Goal: Contribute content: Contribute content

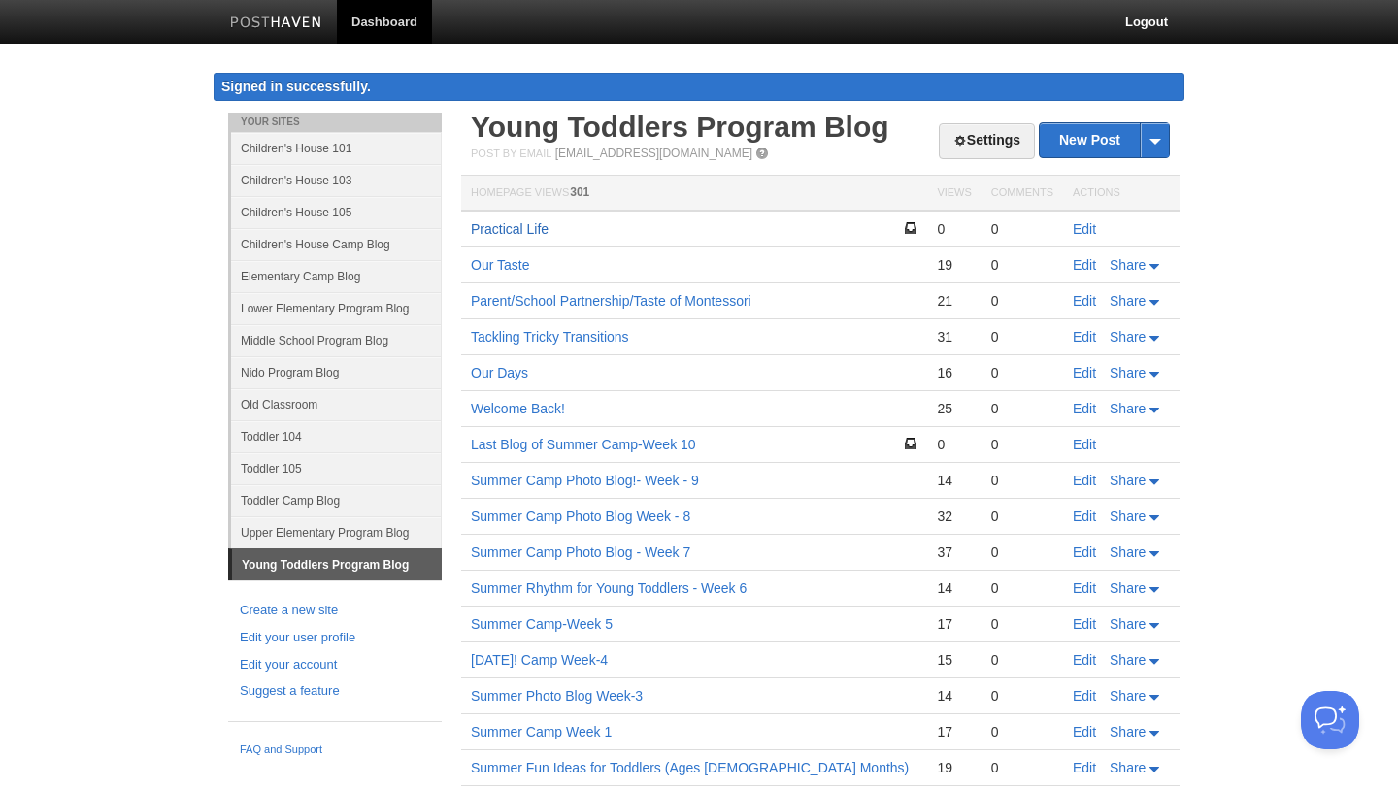
click at [531, 226] on link "Practical Life" at bounding box center [510, 229] width 78 height 16
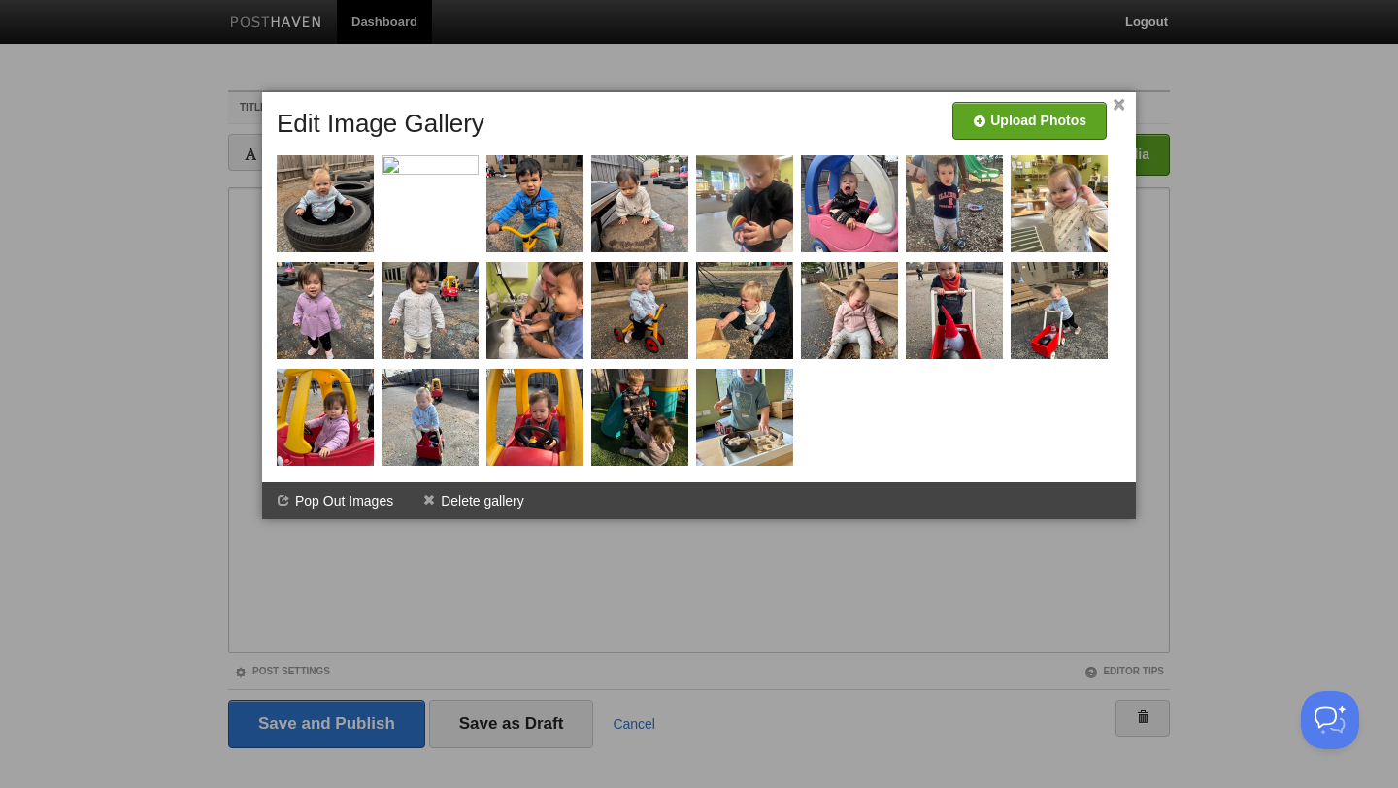
click at [480, 165] on div at bounding box center [703, 291] width 864 height 369
click at [473, 163] on span at bounding box center [477, 158] width 14 height 14
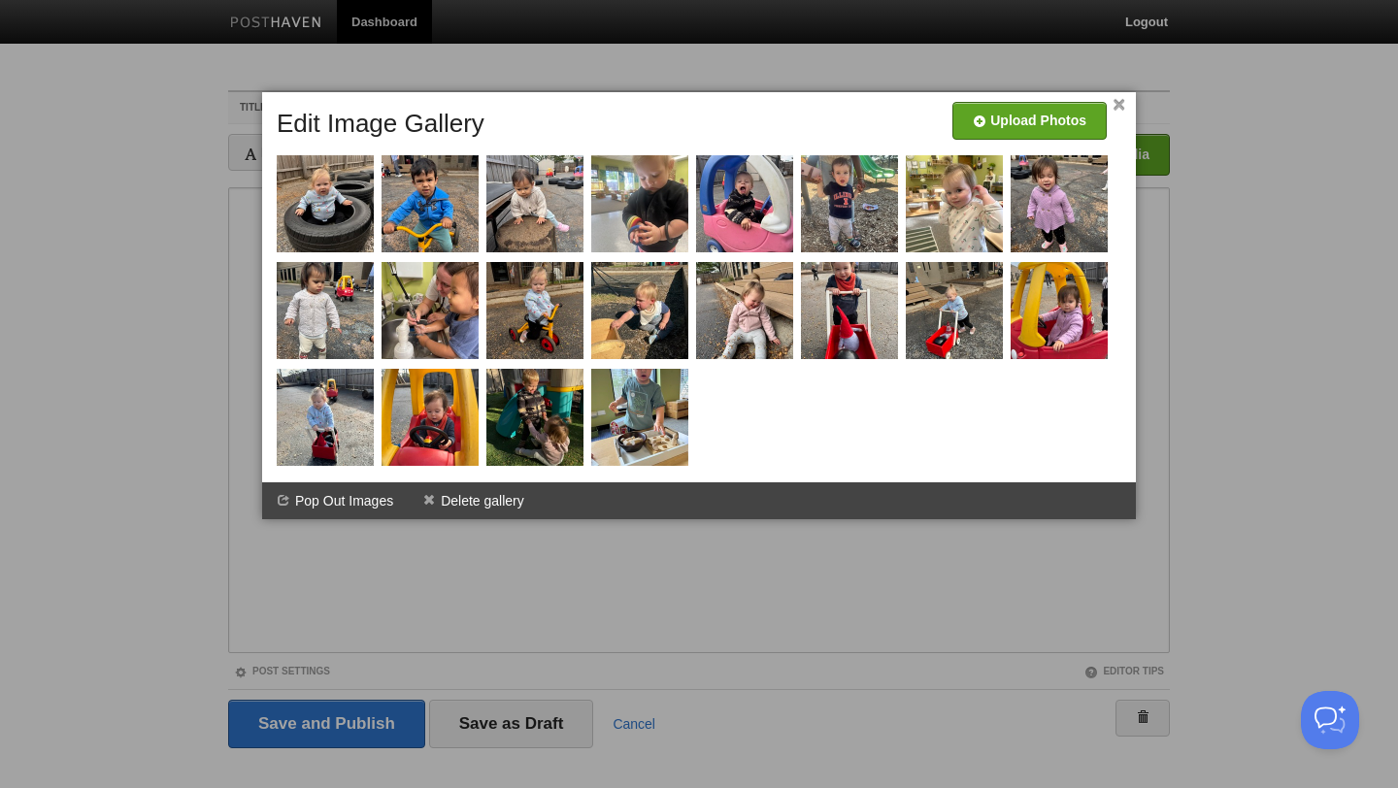
click at [1120, 100] on link "×" at bounding box center [1118, 105] width 13 height 11
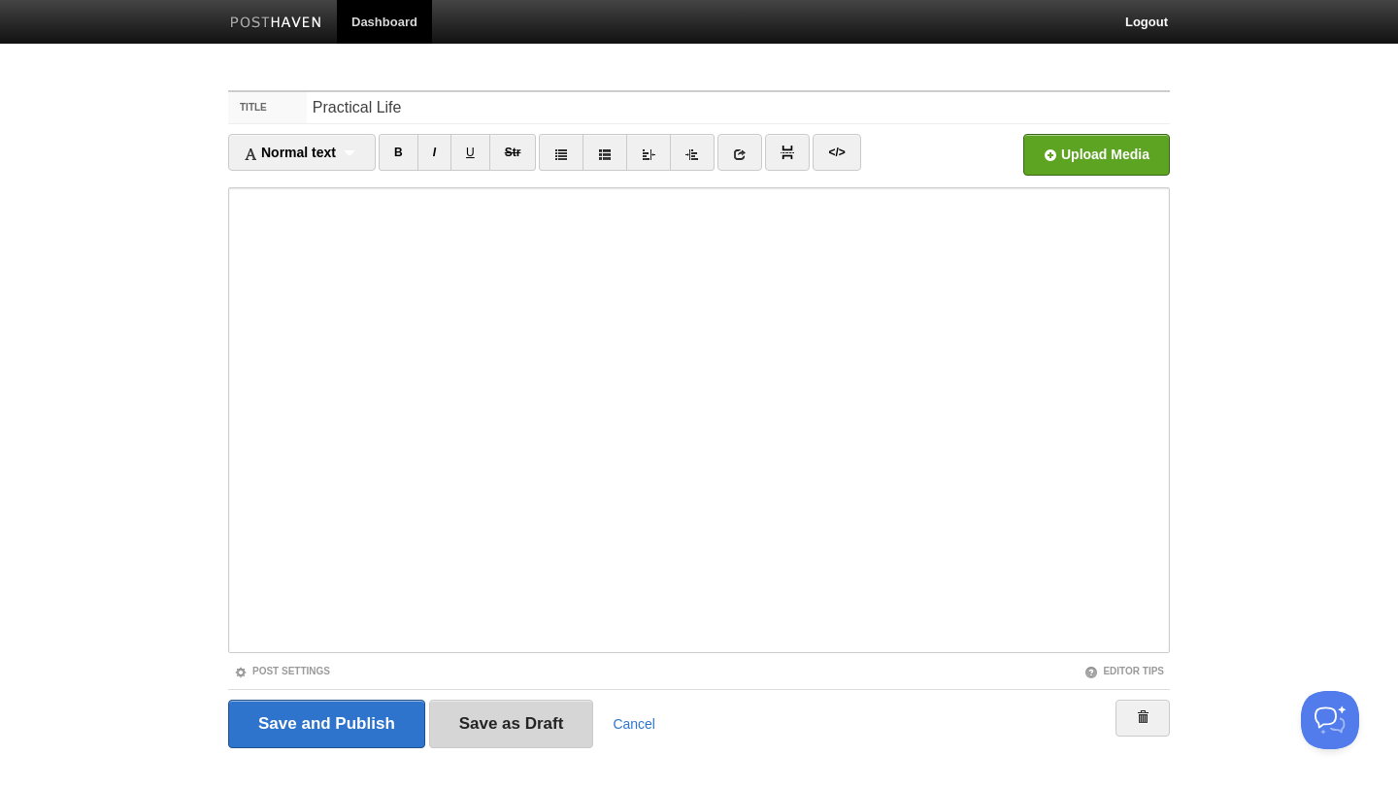
click at [556, 737] on input "Save as Draft" at bounding box center [511, 724] width 165 height 49
